Goal: Information Seeking & Learning: Stay updated

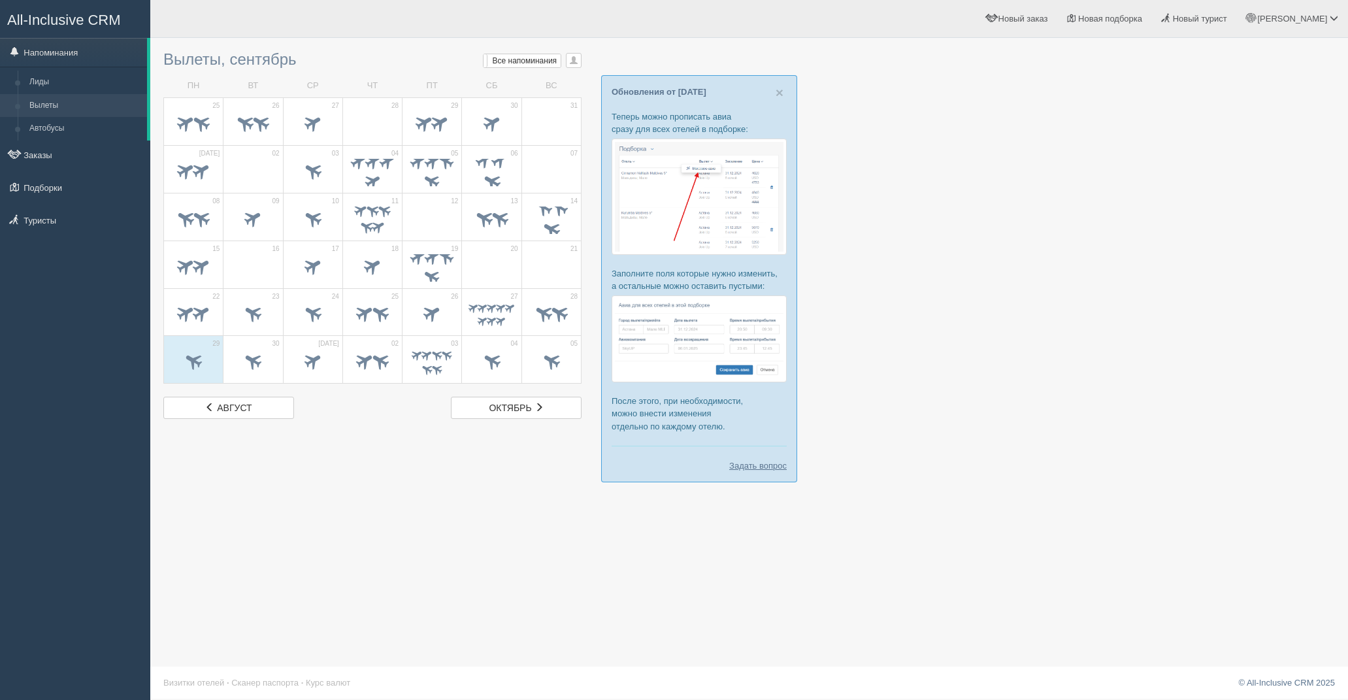
scroll to position [1, 0]
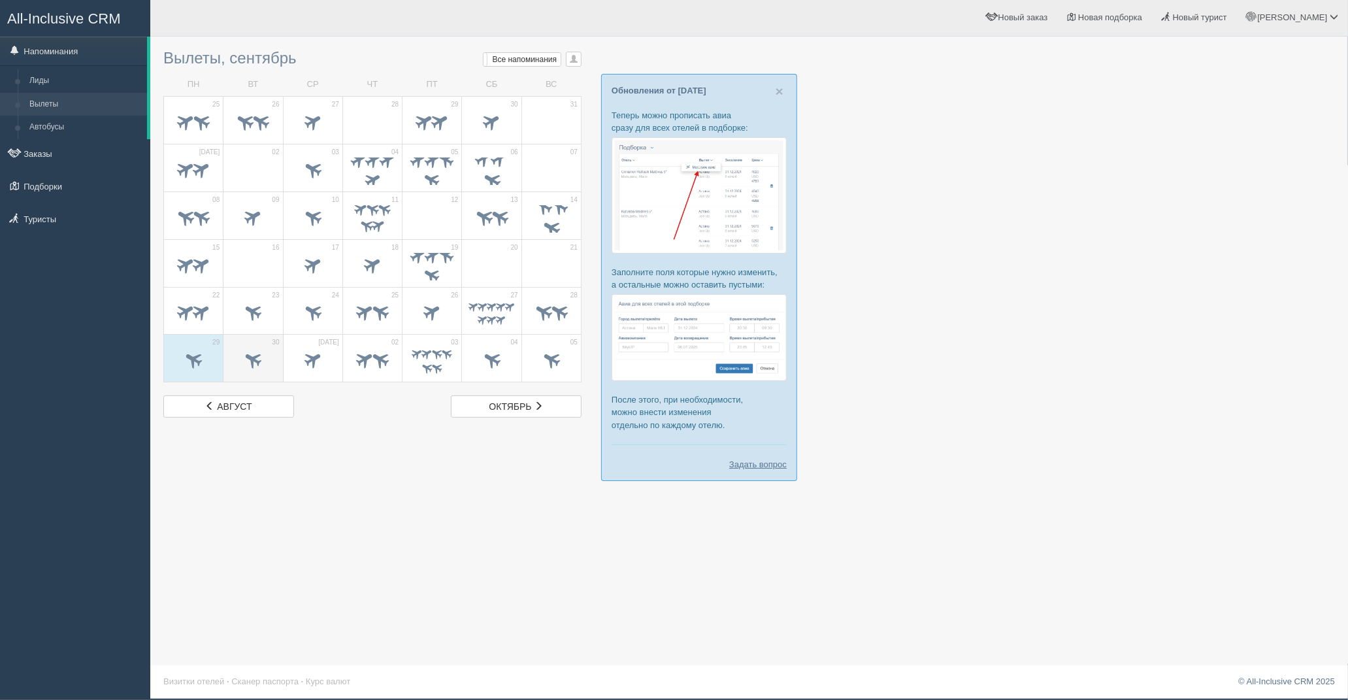
click at [262, 362] on span at bounding box center [253, 360] width 22 height 22
click at [782, 201] on img at bounding box center [699, 195] width 175 height 116
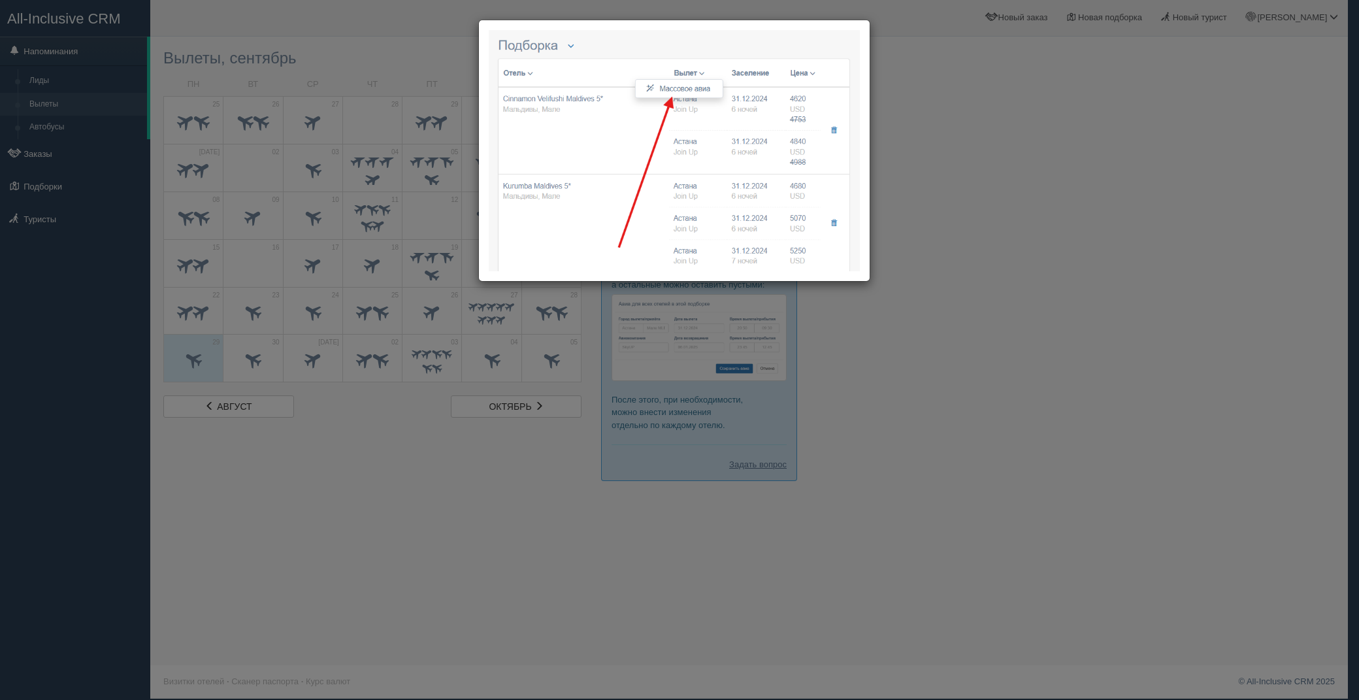
click at [957, 98] on div at bounding box center [679, 350] width 1359 height 700
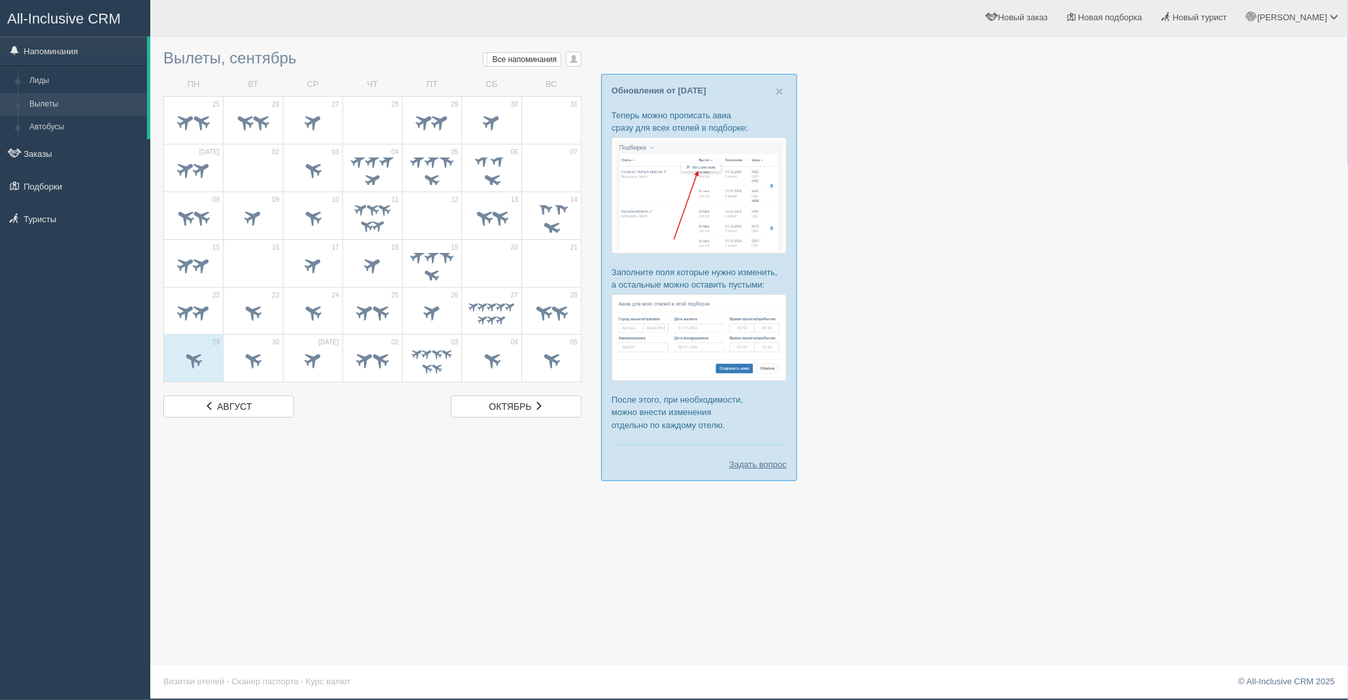
click at [786, 88] on p "Обновления от [DATE]" at bounding box center [699, 90] width 175 height 12
click at [782, 88] on div "× Обновления от [DATE] Теперь можно прописать авиа сразу для всех отелей в подб…" at bounding box center [699, 277] width 196 height 407
click at [782, 88] on span "×" at bounding box center [780, 91] width 8 height 15
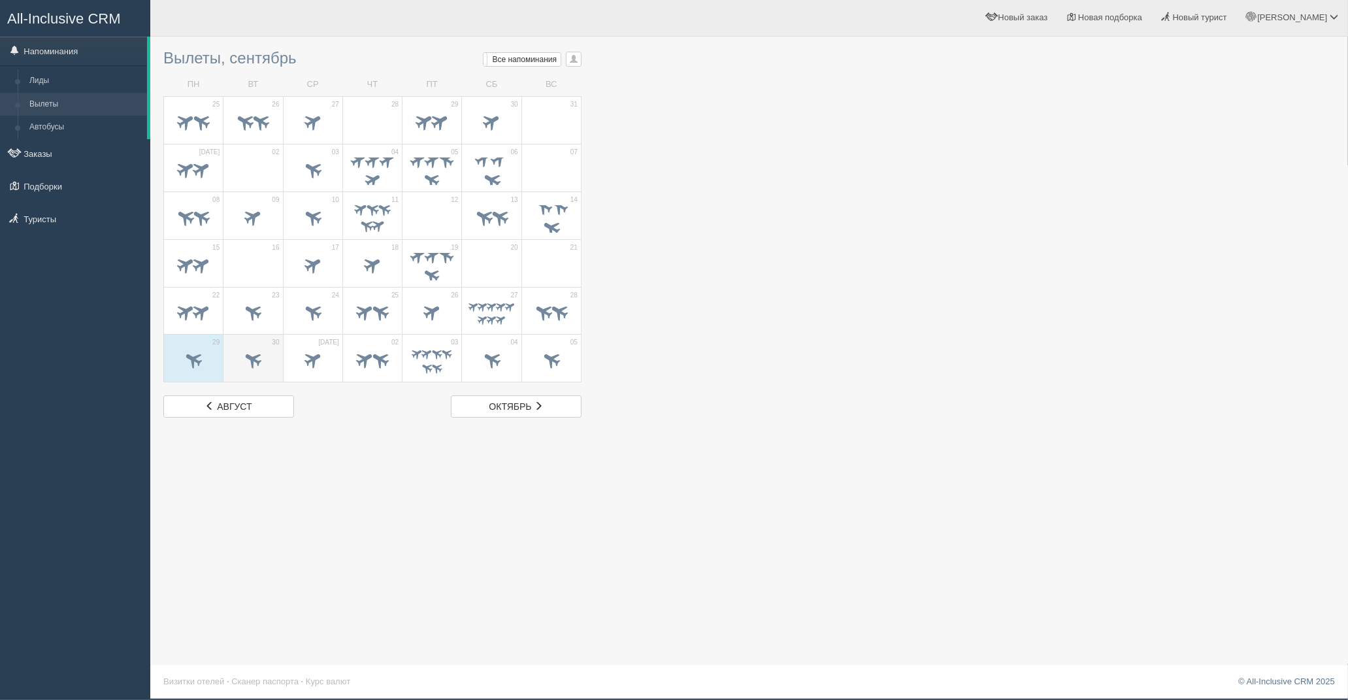
click at [246, 370] on span at bounding box center [253, 361] width 46 height 22
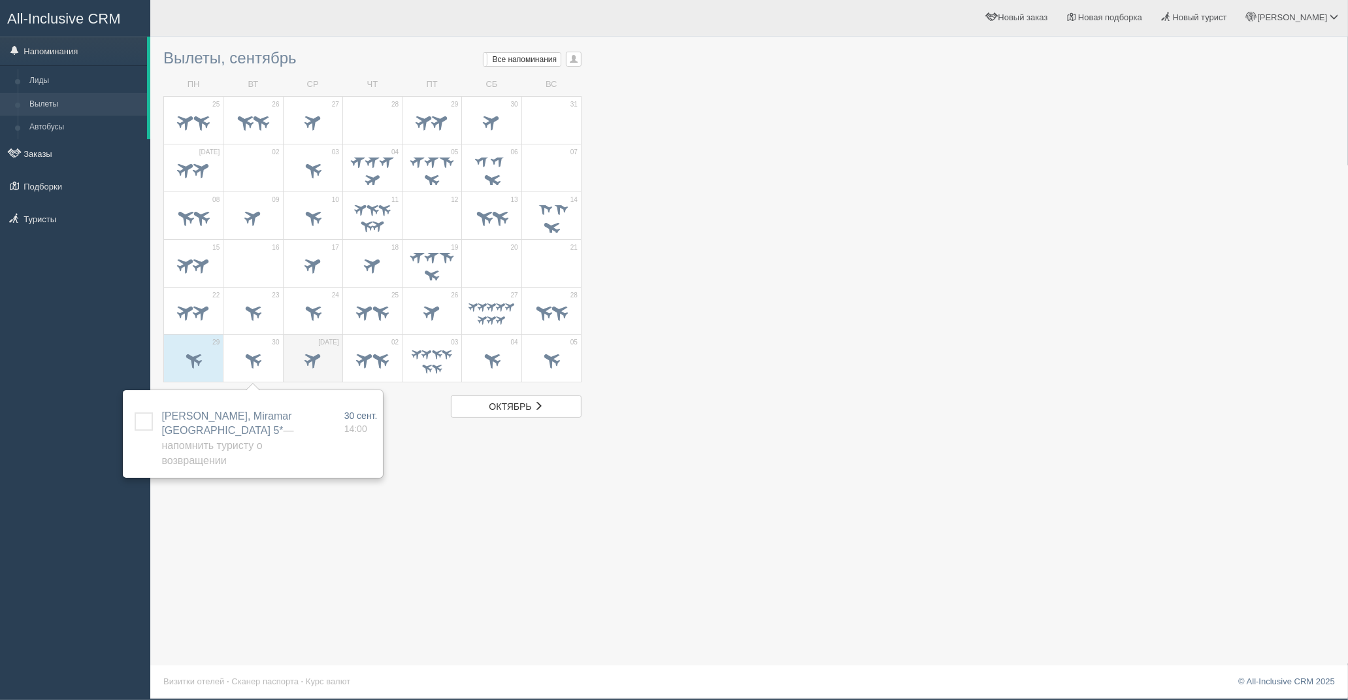
click at [297, 364] on span at bounding box center [313, 361] width 46 height 22
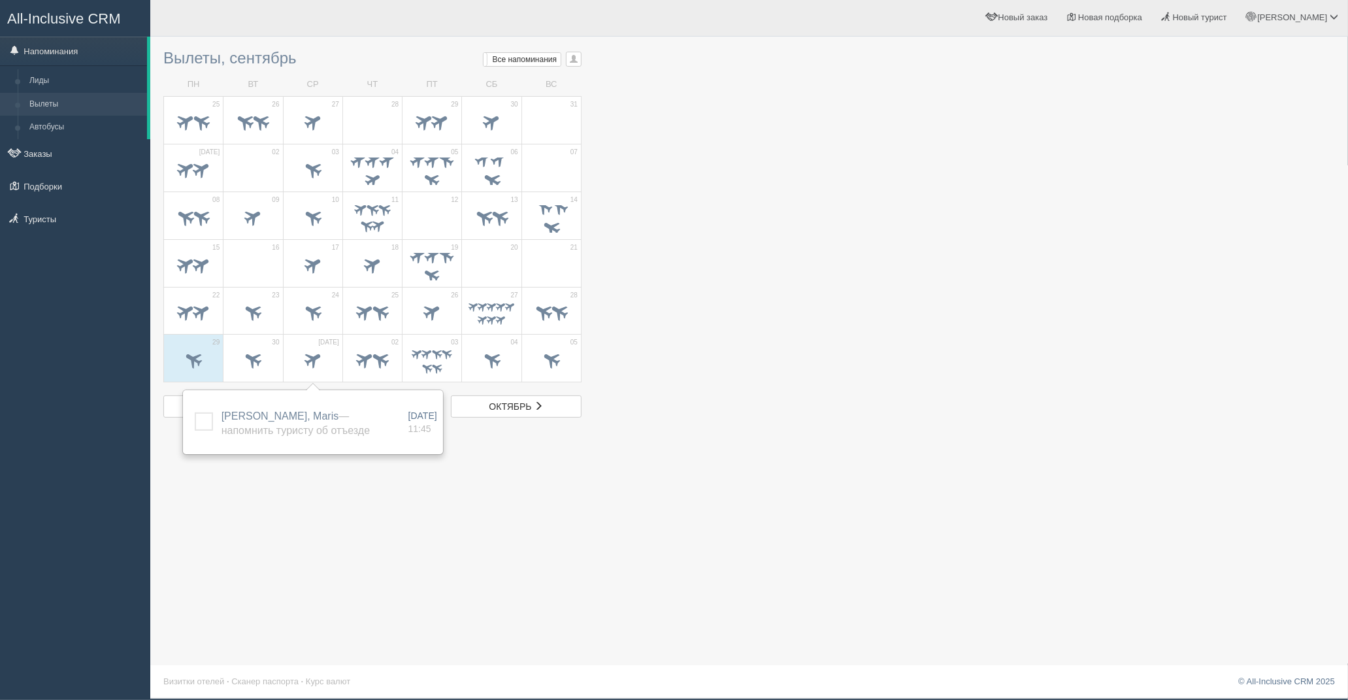
click at [702, 258] on div at bounding box center [749, 230] width 1172 height 375
